Goal: Download file/media

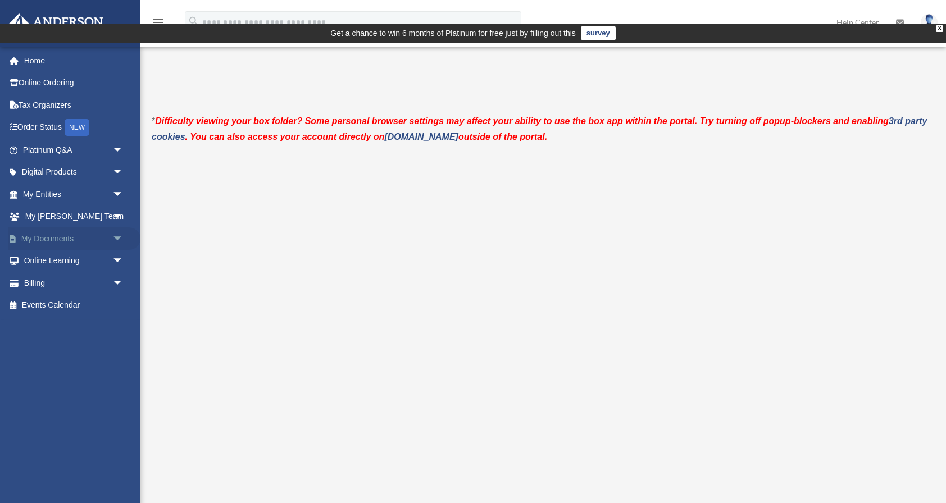
click at [49, 234] on link "My Documents arrow_drop_down" at bounding box center [74, 238] width 133 height 22
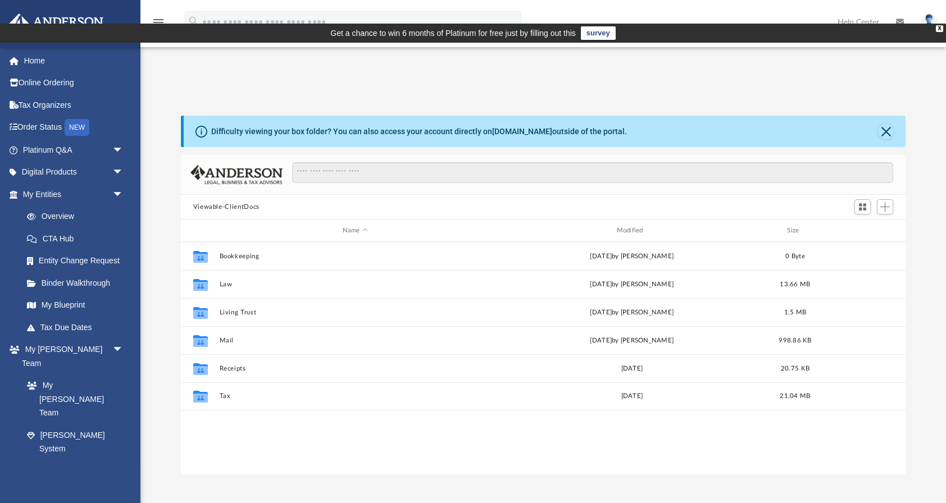
scroll to position [255, 724]
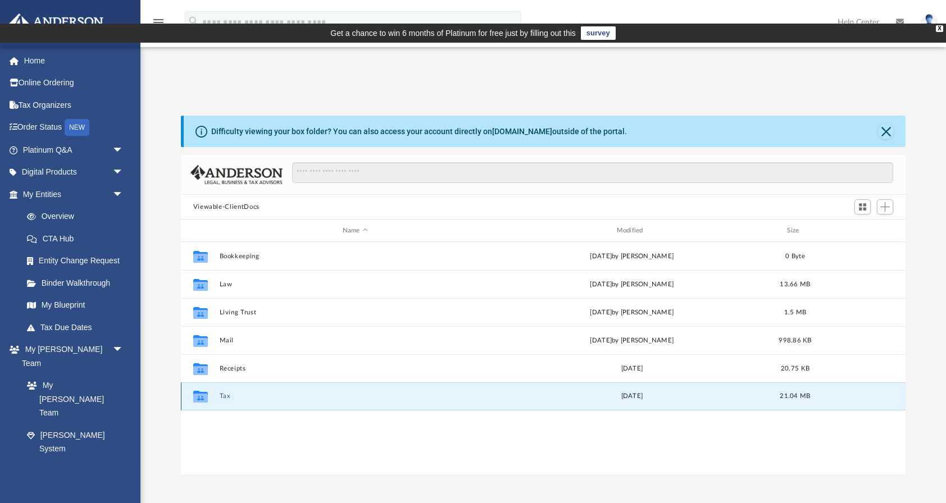
click at [222, 393] on button "Tax" at bounding box center [355, 395] width 272 height 7
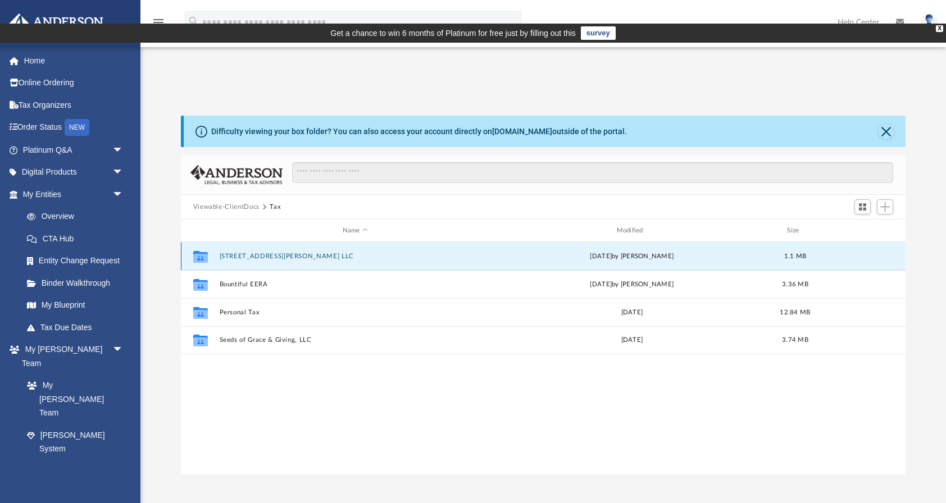
click at [249, 255] on button "2150 Robin Road LLC" at bounding box center [355, 256] width 272 height 7
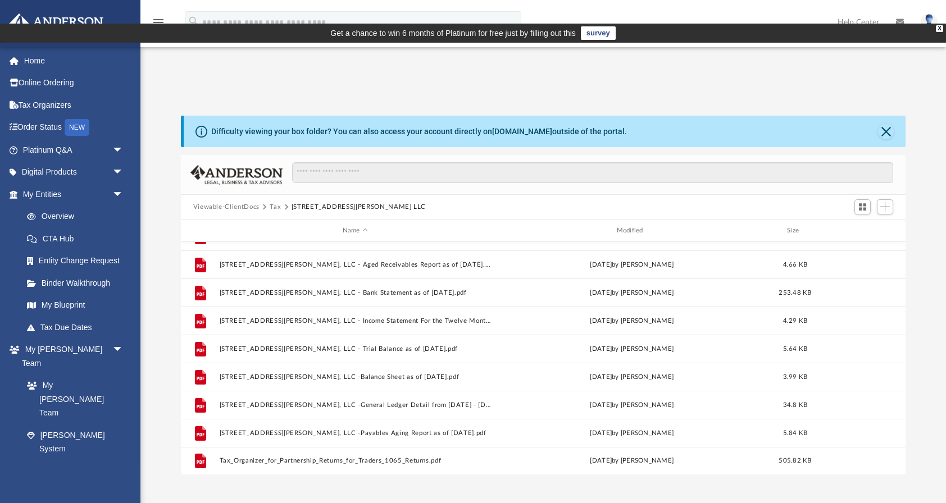
scroll to position [0, 0]
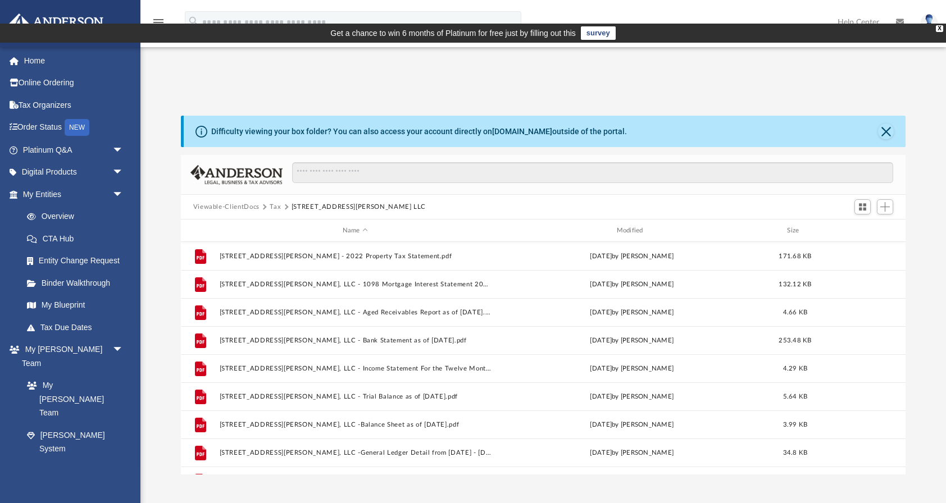
click at [277, 206] on button "Tax" at bounding box center [275, 207] width 11 height 10
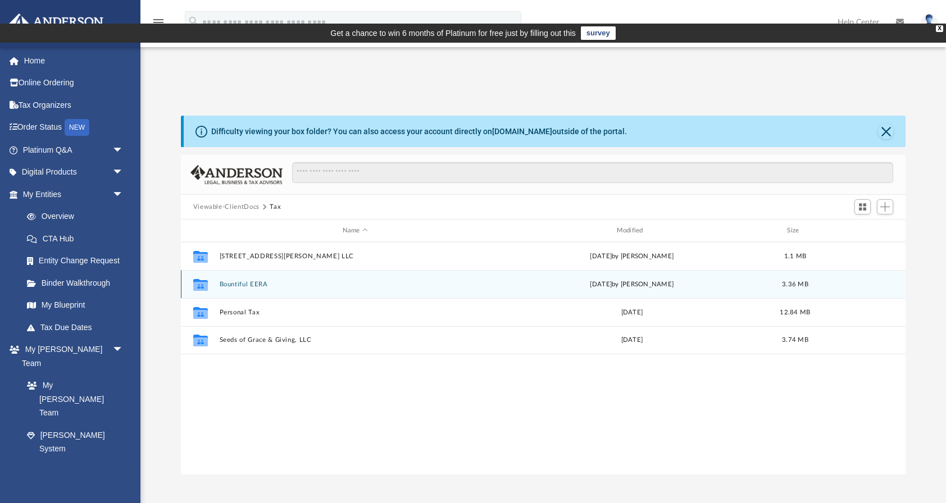
click at [245, 282] on button "Bountiful EERA" at bounding box center [355, 284] width 272 height 7
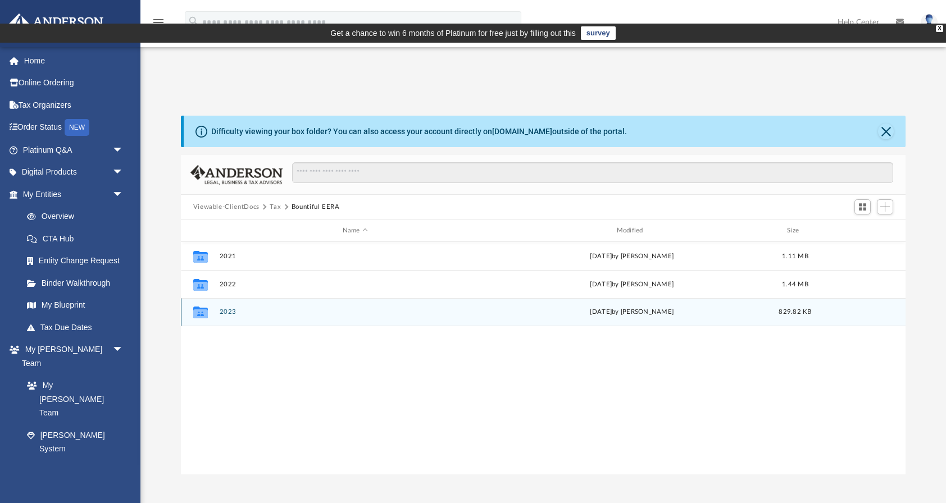
click at [231, 310] on button "2023" at bounding box center [355, 311] width 272 height 7
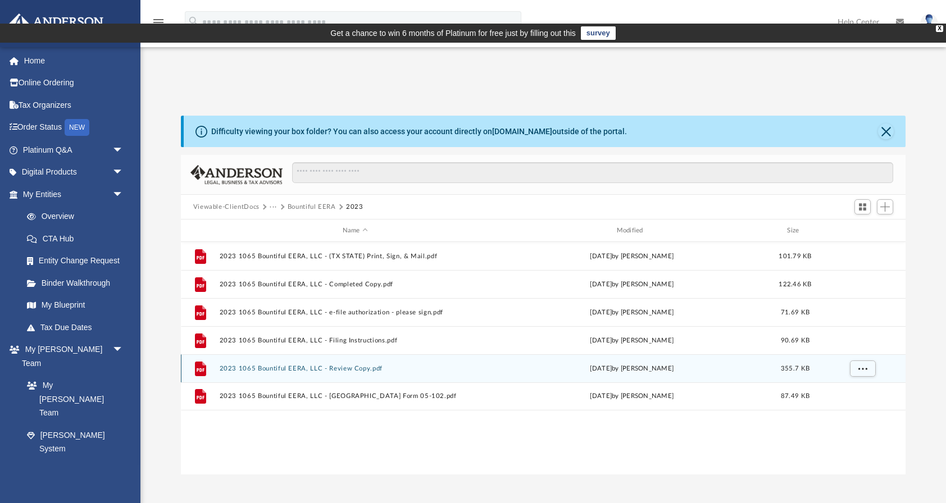
click at [282, 365] on button "2023 1065 Bountiful EERA, LLC - Review Copy.pdf" at bounding box center [355, 368] width 272 height 7
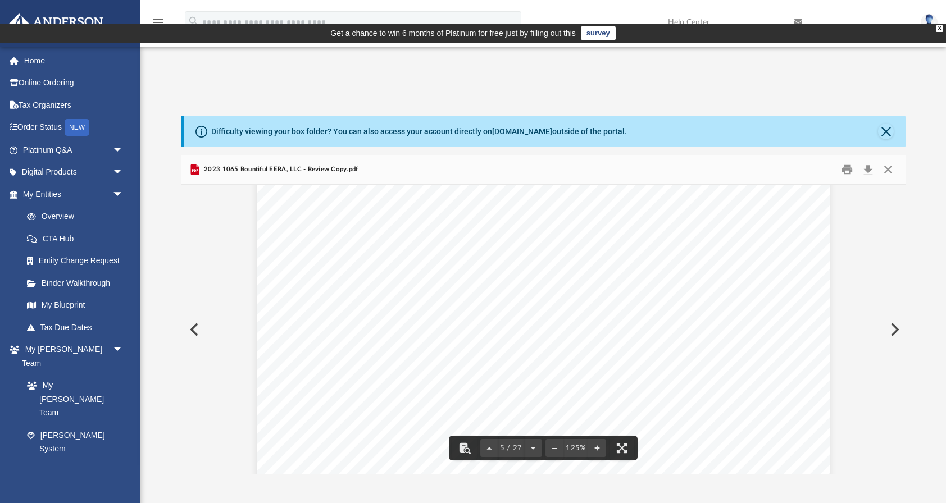
scroll to position [3310, 0]
click at [867, 168] on button "Download" at bounding box center [867, 169] width 20 height 17
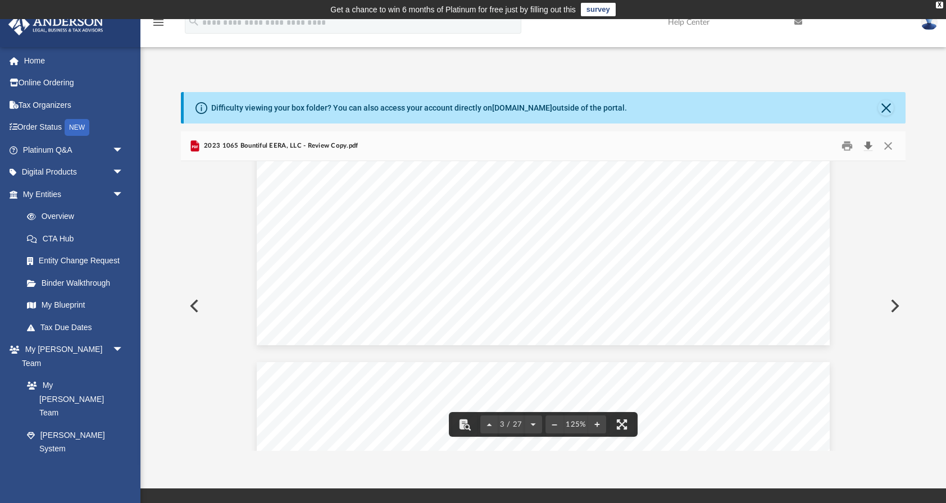
scroll to position [2081, 0]
click at [887, 105] on button "Close" at bounding box center [886, 108] width 16 height 16
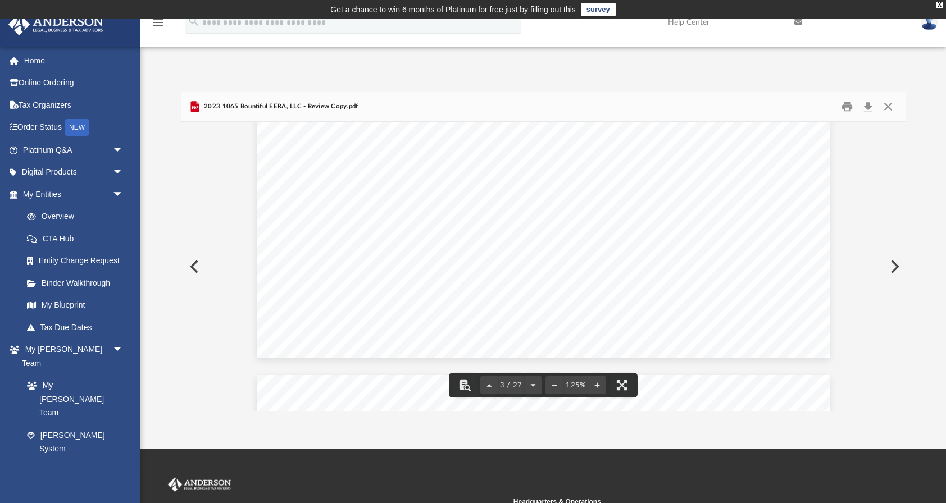
scroll to position [2024, 2]
click at [190, 268] on button "Preview" at bounding box center [193, 266] width 25 height 31
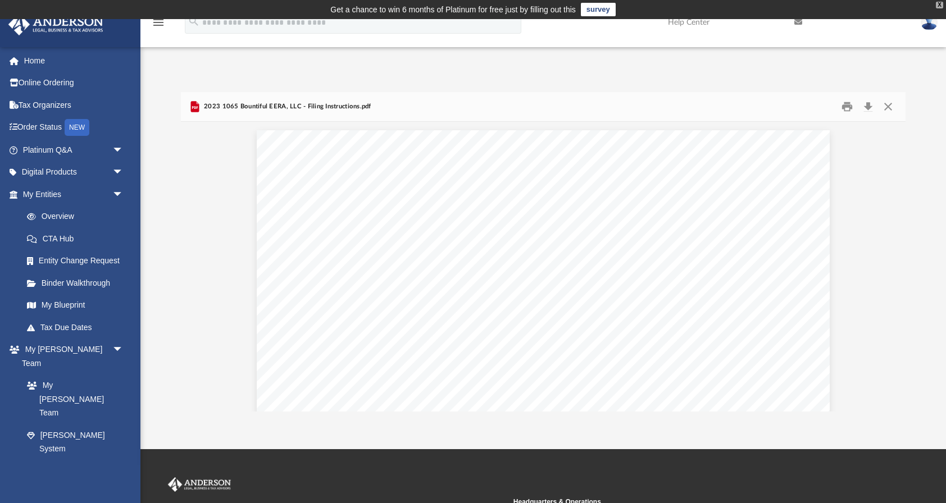
click at [940, 3] on div "X" at bounding box center [938, 5] width 7 height 7
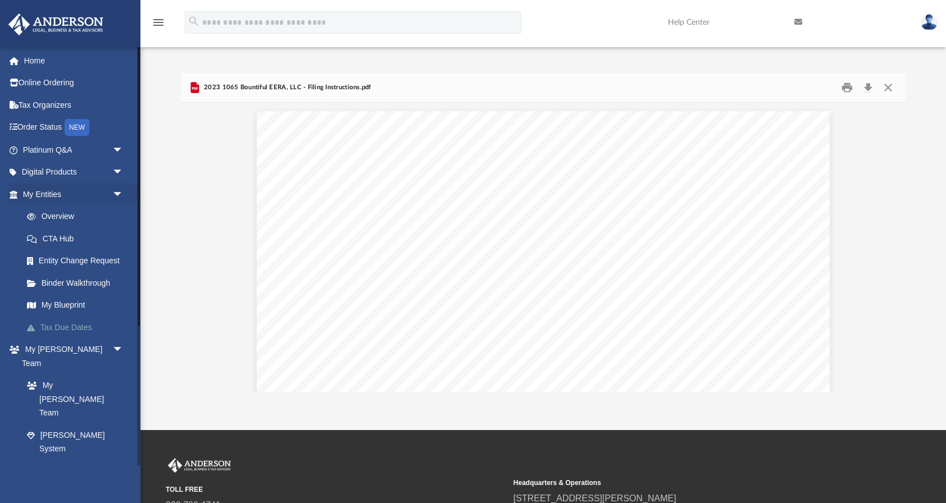
click at [70, 326] on link "Tax Due Dates" at bounding box center [78, 327] width 125 height 22
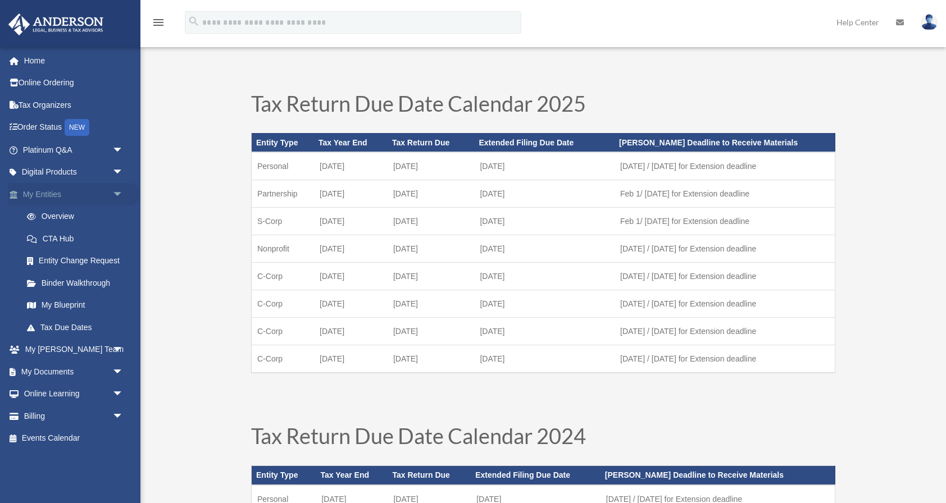
click at [46, 192] on link "My Entities arrow_drop_down" at bounding box center [74, 194] width 133 height 22
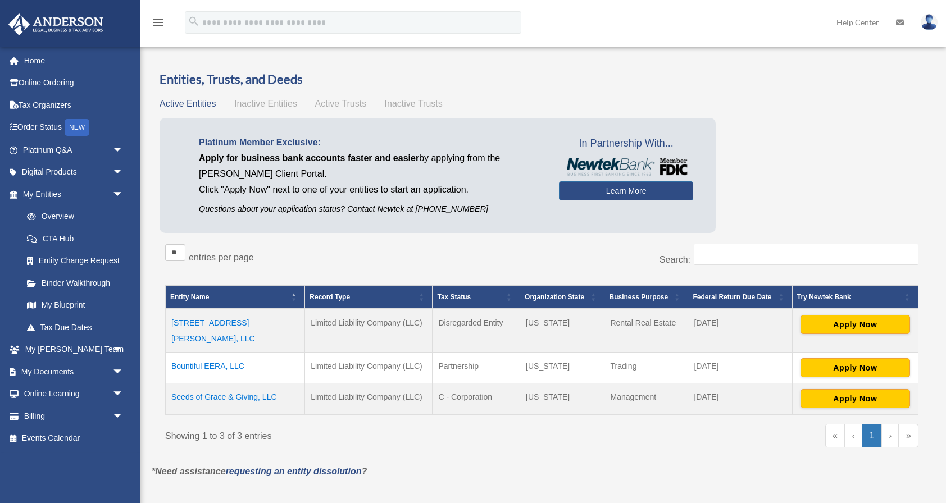
click at [221, 383] on td "Seeds of Grace & Giving, LLC" at bounding box center [235, 398] width 139 height 31
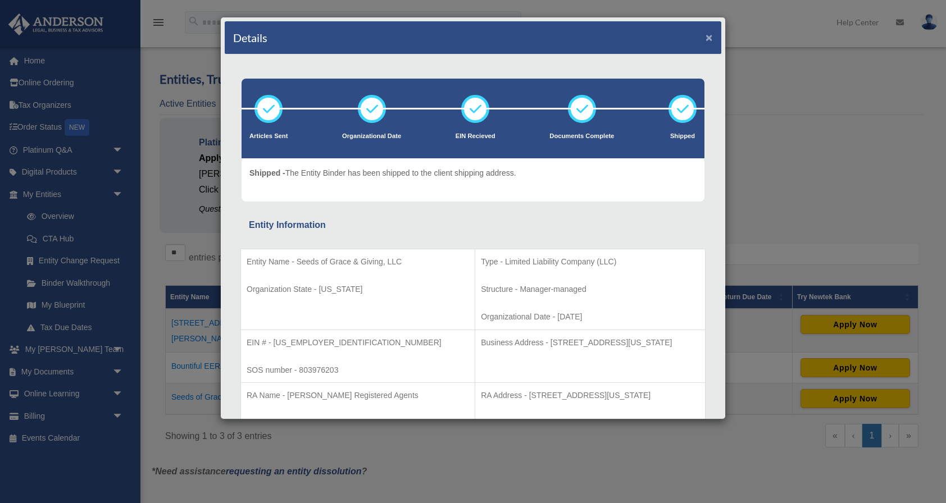
click at [710, 36] on button "×" at bounding box center [708, 37] width 7 height 12
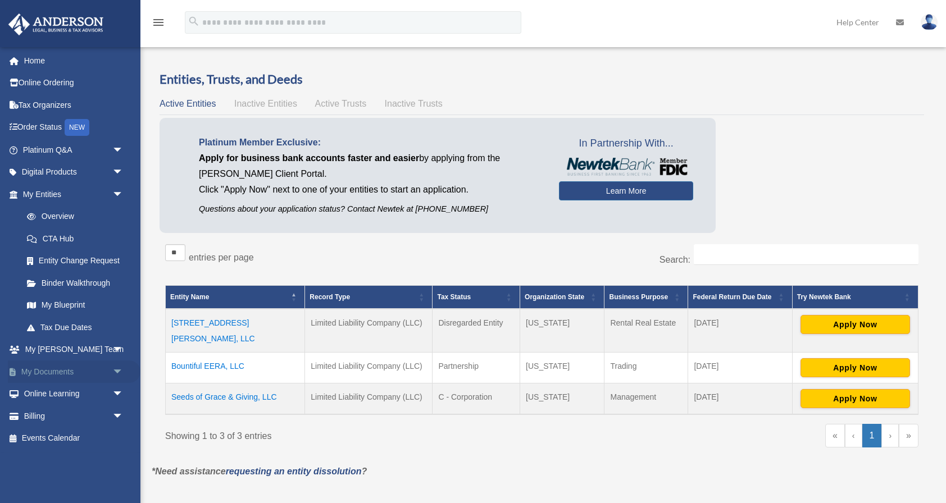
click at [46, 369] on link "My Documents arrow_drop_down" at bounding box center [74, 371] width 133 height 22
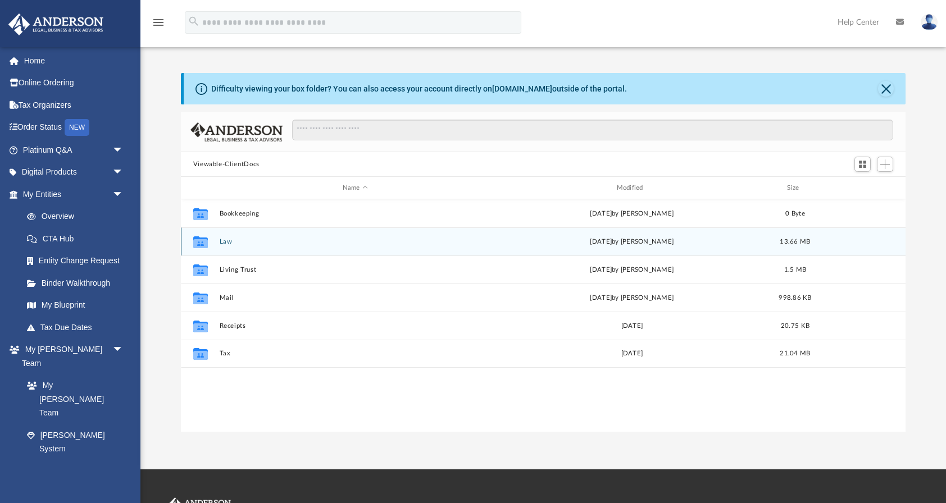
scroll to position [255, 724]
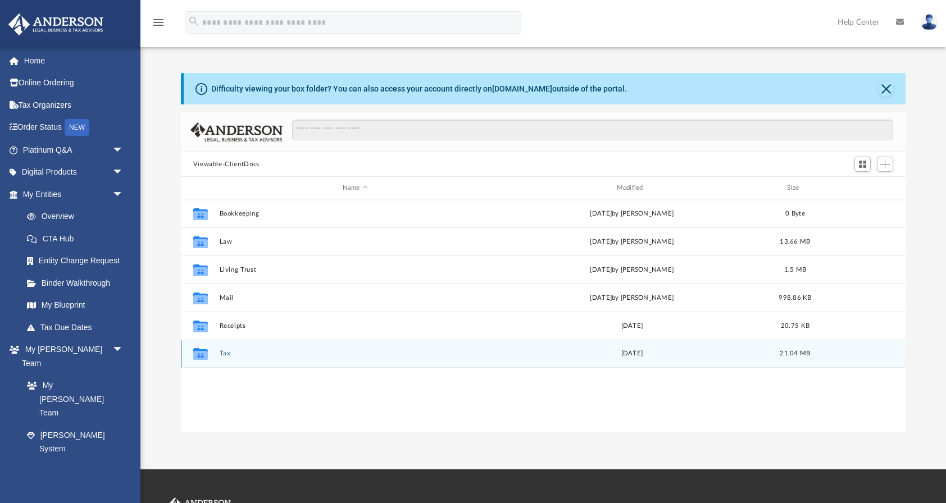
drag, startPoint x: 202, startPoint y: 354, endPoint x: 209, endPoint y: 353, distance: 7.4
click at [202, 354] on g "grid" at bounding box center [200, 354] width 15 height 12
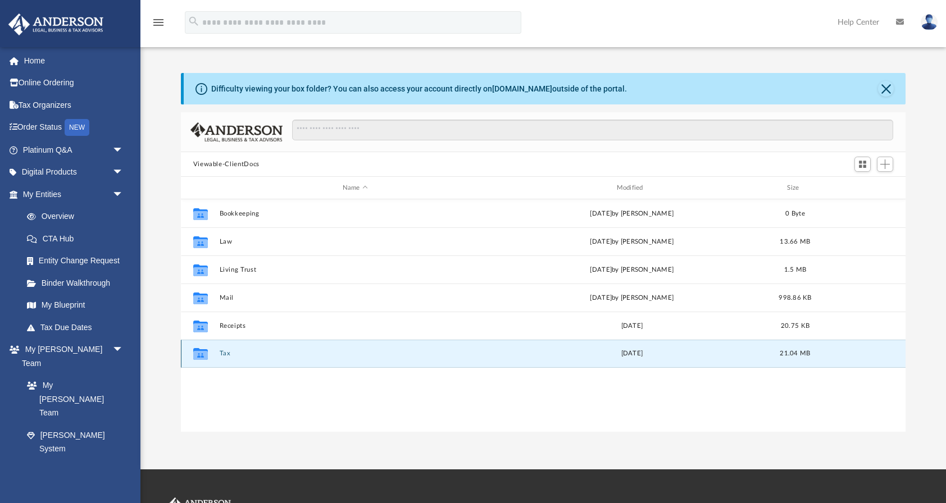
click at [225, 353] on button "Tax" at bounding box center [355, 353] width 272 height 7
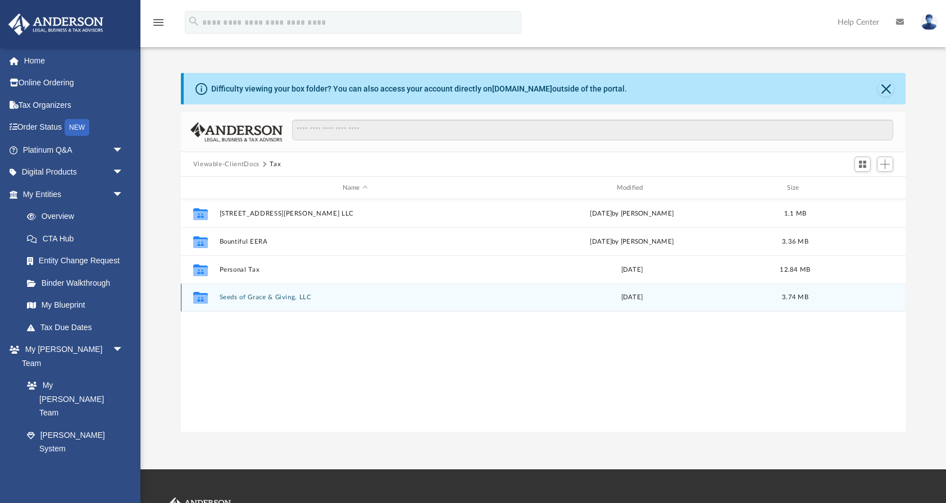
click at [252, 298] on button "Seeds of Grace & Giving, LLC" at bounding box center [355, 297] width 272 height 7
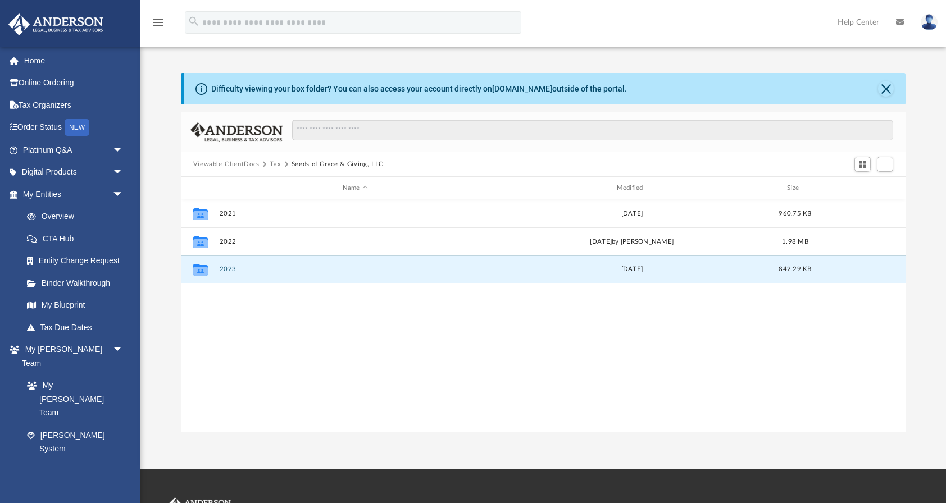
click at [230, 268] on button "2023" at bounding box center [355, 269] width 272 height 7
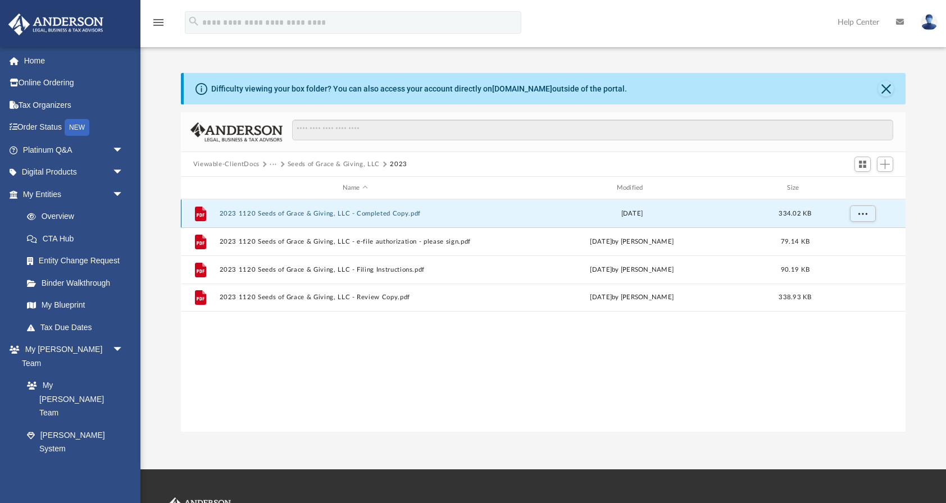
click at [304, 210] on button "2023 1120 Seeds of Grace & Giving, LLC - Completed Copy.pdf" at bounding box center [355, 213] width 272 height 7
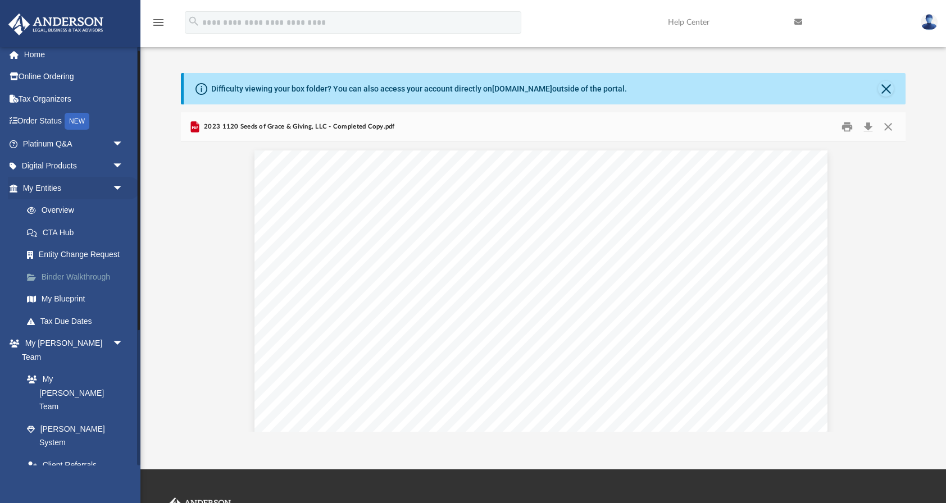
scroll to position [0, 0]
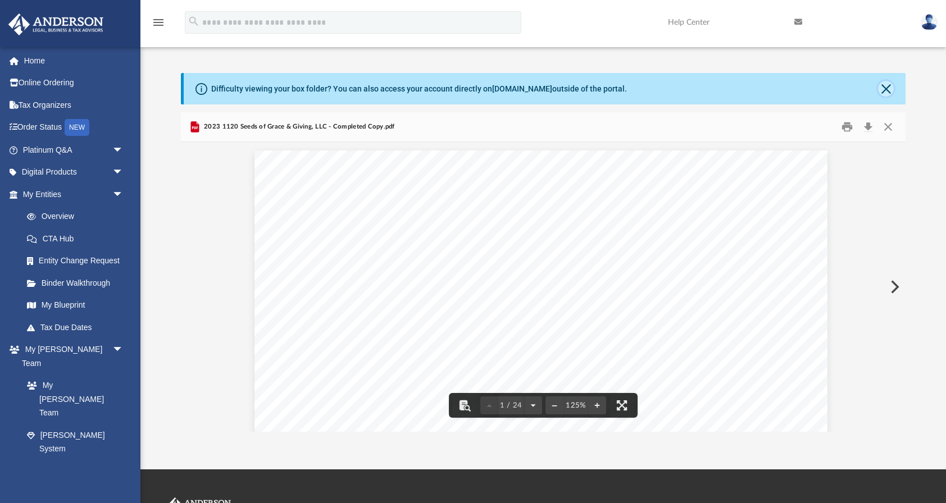
click at [884, 86] on button "Close" at bounding box center [886, 89] width 16 height 16
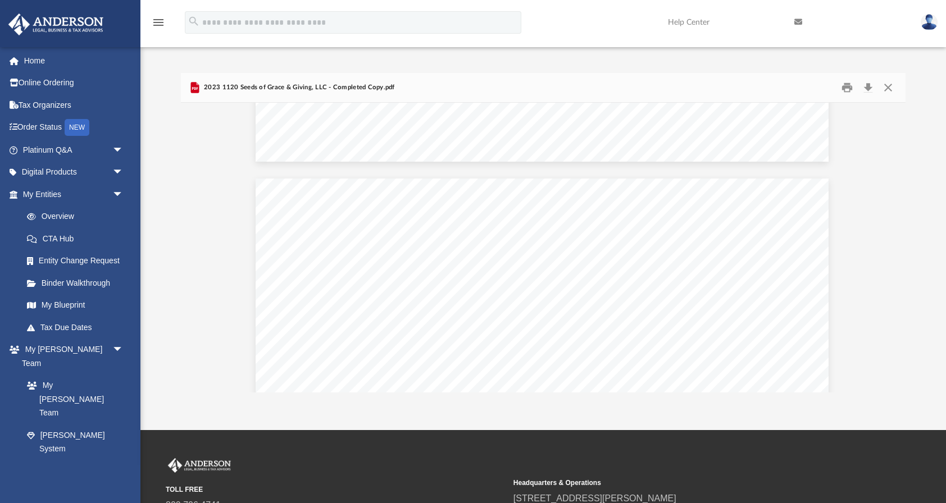
scroll to position [2958, 1]
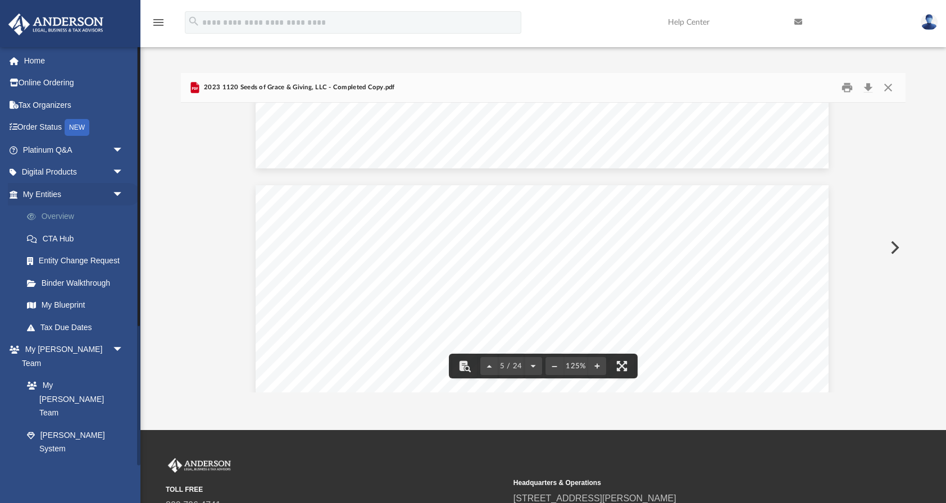
click at [63, 214] on link "Overview" at bounding box center [78, 217] width 125 height 22
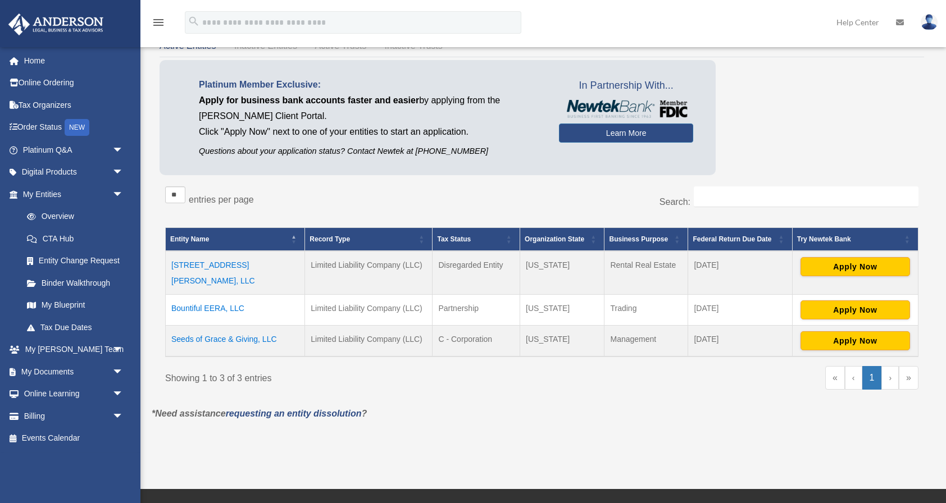
scroll to position [59, 0]
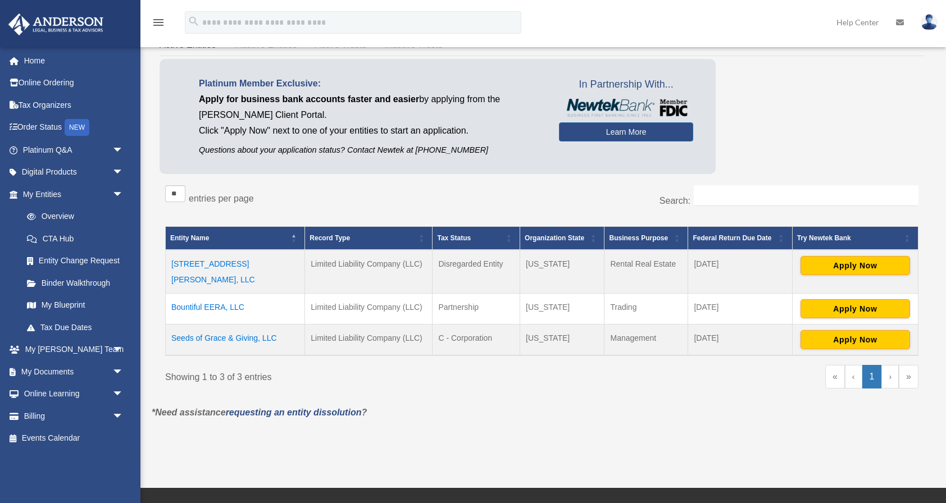
click at [210, 294] on td "Bountiful EERA, LLC" at bounding box center [235, 309] width 139 height 31
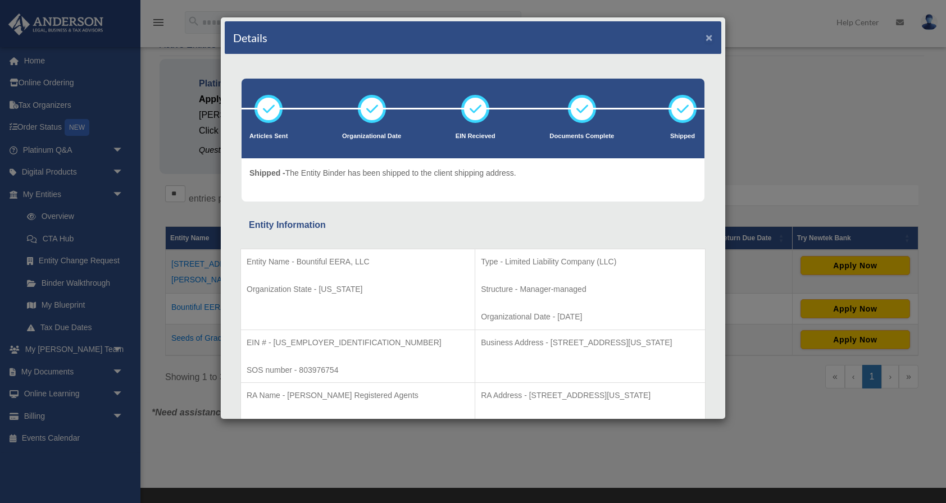
click at [711, 36] on button "×" at bounding box center [708, 37] width 7 height 12
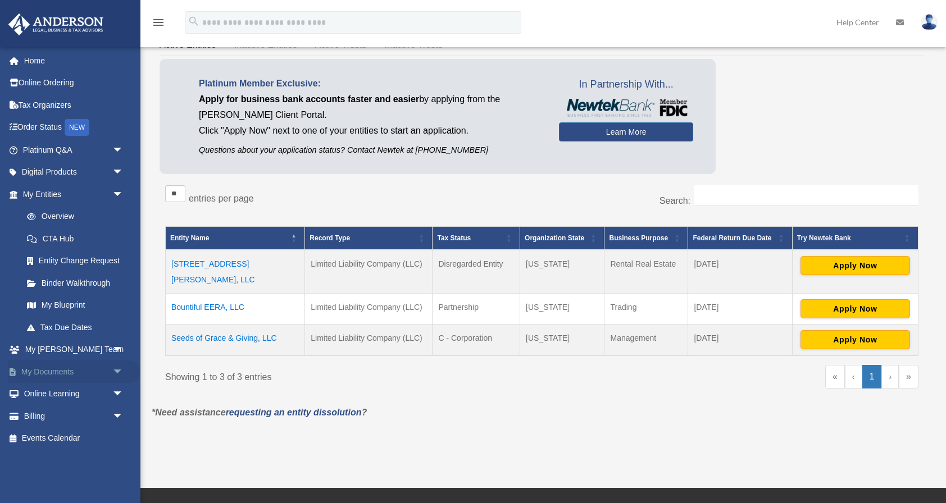
click at [51, 369] on link "My Documents arrow_drop_down" at bounding box center [74, 371] width 133 height 22
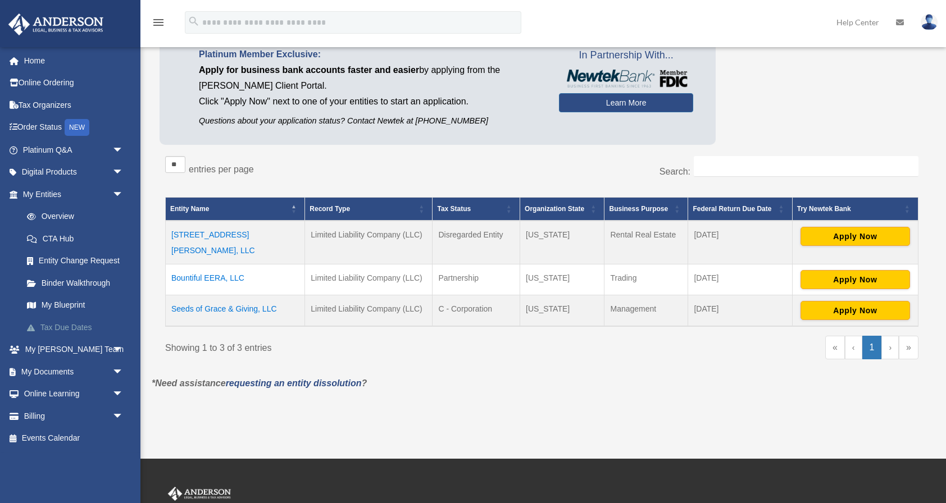
scroll to position [130, 0]
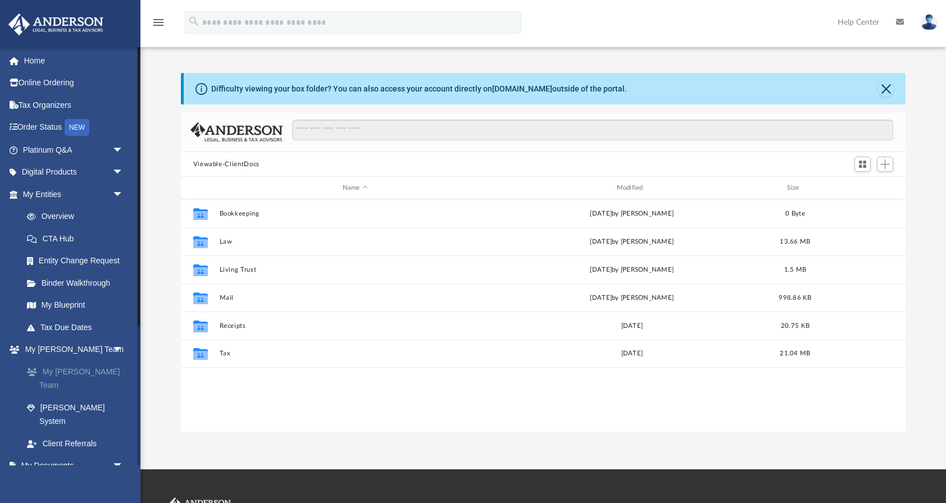
scroll to position [255, 724]
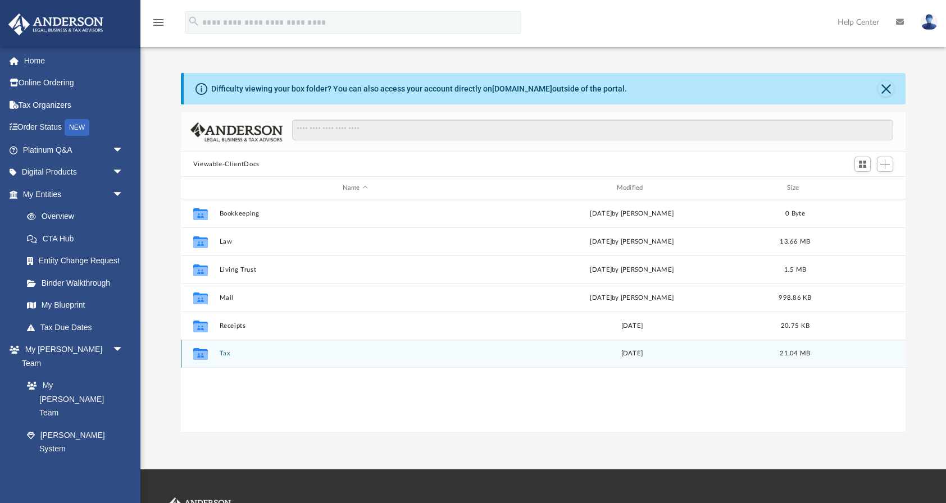
click at [225, 352] on button "Tax" at bounding box center [355, 353] width 272 height 7
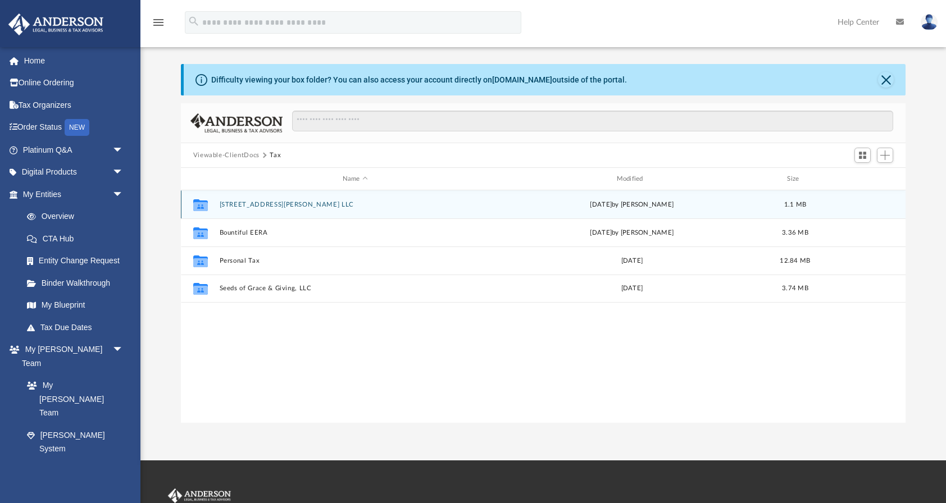
scroll to position [10, 0]
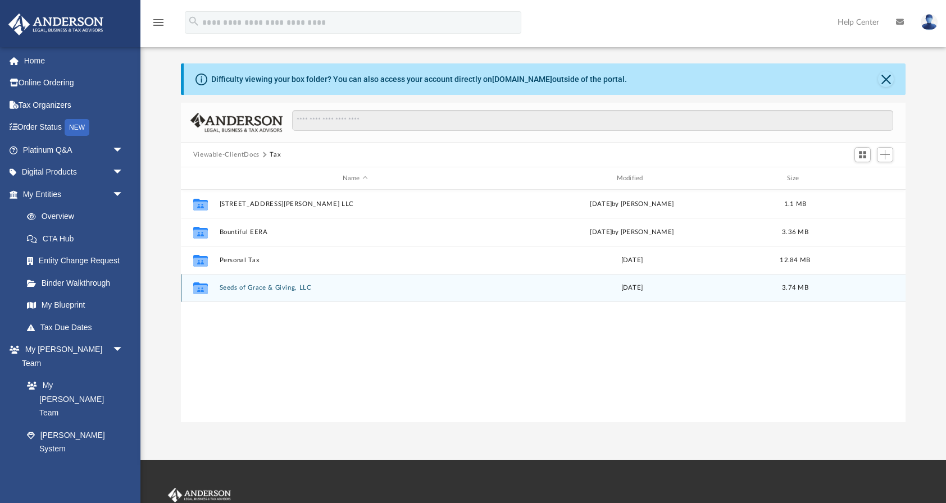
click at [263, 286] on button "Seeds of Grace & Giving, LLC" at bounding box center [355, 287] width 272 height 7
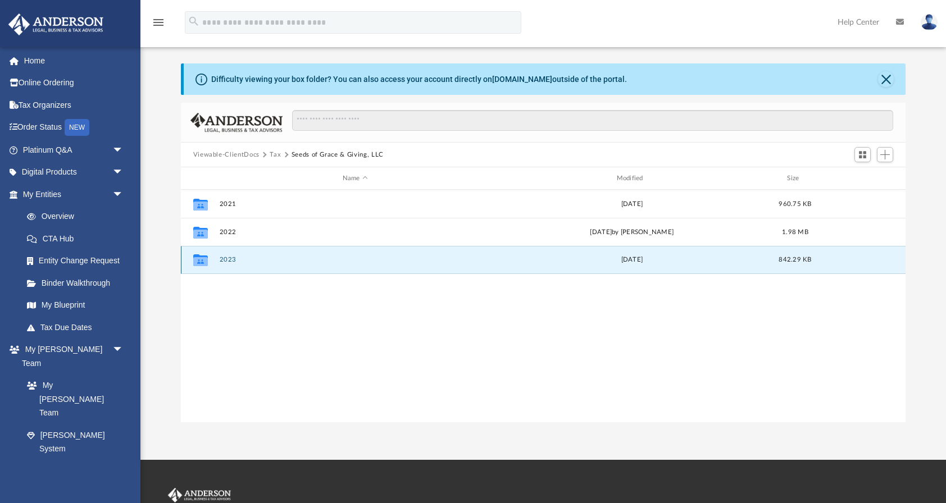
click at [231, 259] on button "2023" at bounding box center [355, 259] width 272 height 7
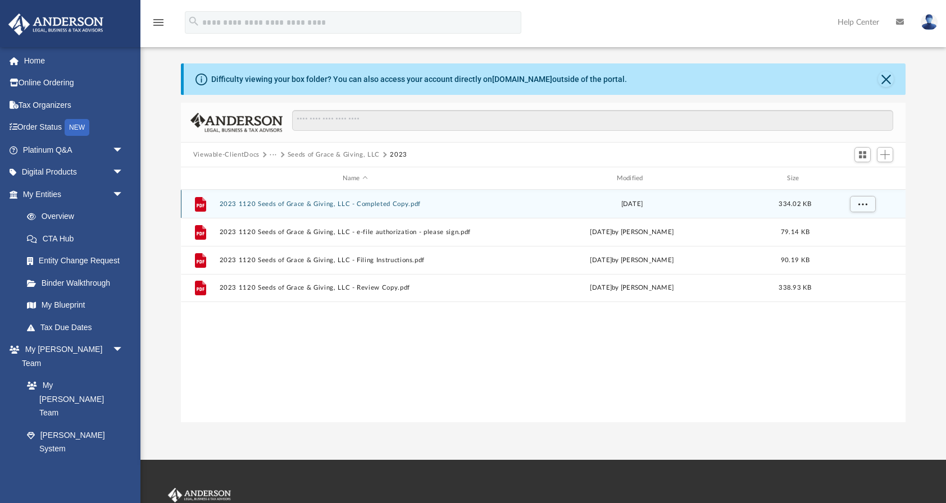
click at [322, 203] on button "2023 1120 Seeds of Grace & Giving, LLC - Completed Copy.pdf" at bounding box center [355, 203] width 272 height 7
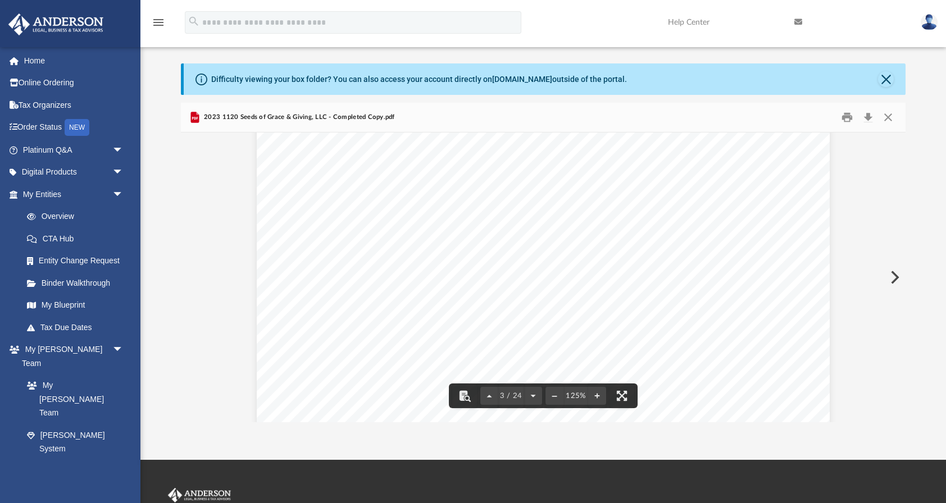
scroll to position [1572, 0]
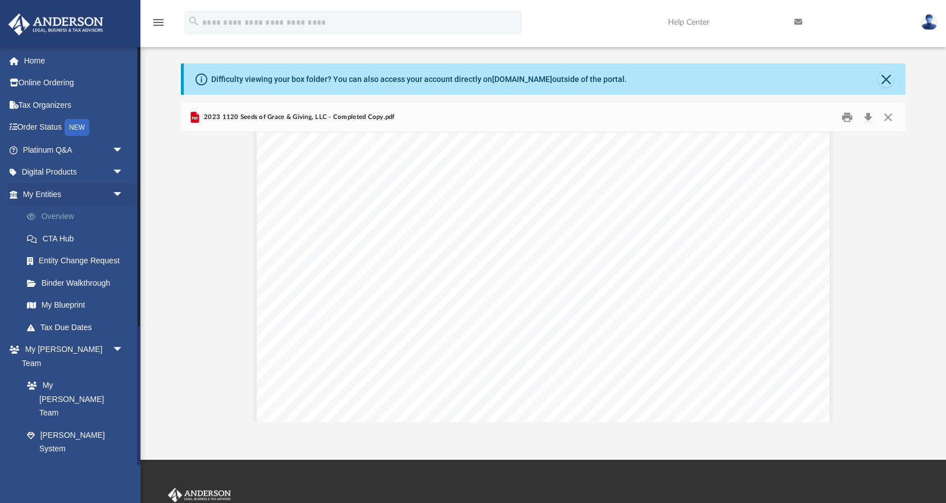
drag, startPoint x: 54, startPoint y: 214, endPoint x: 61, endPoint y: 214, distance: 6.2
click at [54, 214] on link "Overview" at bounding box center [78, 217] width 125 height 22
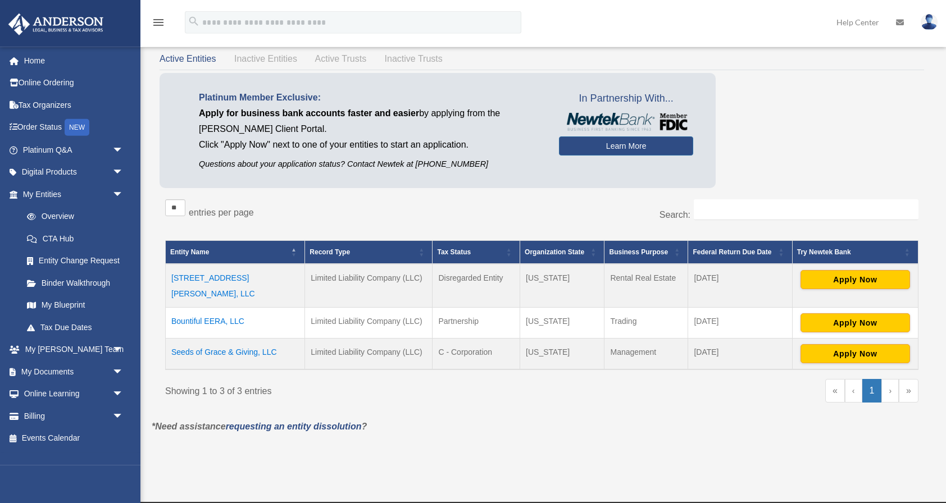
scroll to position [46, 0]
